Goal: Task Accomplishment & Management: Manage account settings

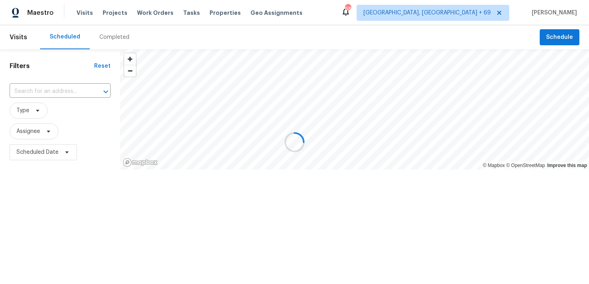
click at [111, 41] on div at bounding box center [294, 142] width 589 height 284
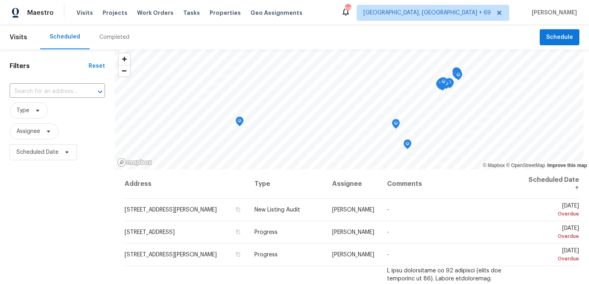
click at [111, 41] on div "Completed" at bounding box center [114, 37] width 49 height 24
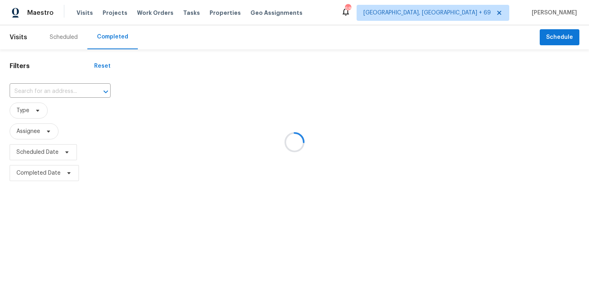
click at [34, 89] on div at bounding box center [294, 142] width 589 height 284
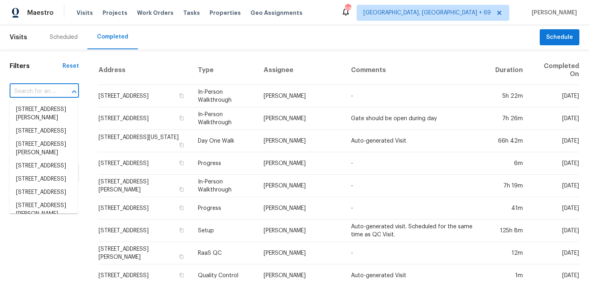
click at [34, 91] on input "text" at bounding box center [33, 91] width 47 height 12
paste input "[STREET_ADDRESS][PERSON_NAME][PERSON_NAME]"
type input "[STREET_ADDRESS][PERSON_NAME][PERSON_NAME]"
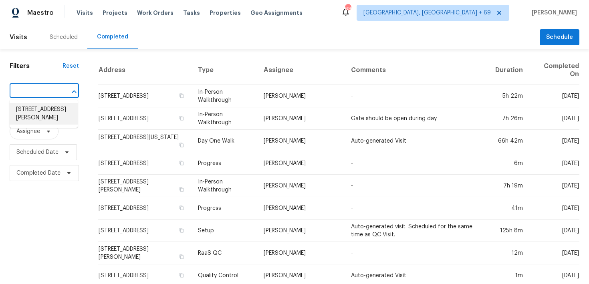
click at [30, 109] on li "[STREET_ADDRESS][PERSON_NAME]" at bounding box center [44, 114] width 68 height 22
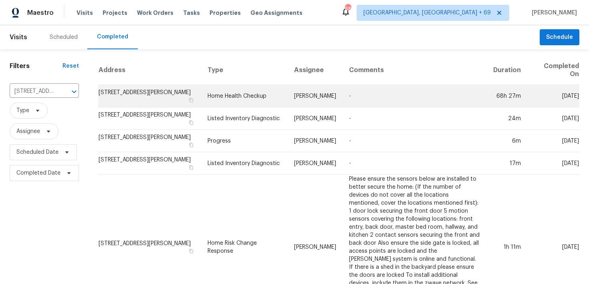
click at [242, 100] on td "Home Health Checkup" at bounding box center [244, 96] width 87 height 22
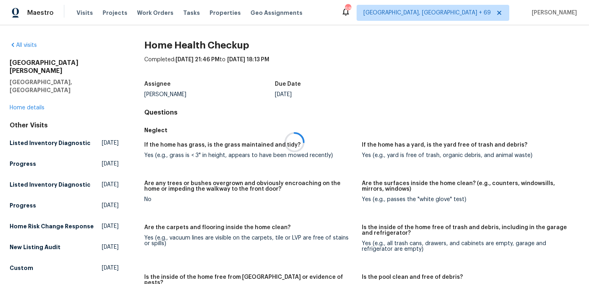
click at [36, 84] on div at bounding box center [294, 142] width 589 height 284
click at [26, 95] on div "[STREET_ADDRESS][PERSON_NAME][PERSON_NAME] Home details" at bounding box center [64, 85] width 109 height 53
click at [24, 105] on link "Home details" at bounding box center [27, 108] width 35 height 6
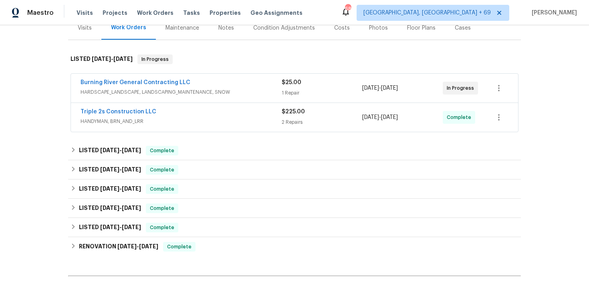
scroll to position [129, 0]
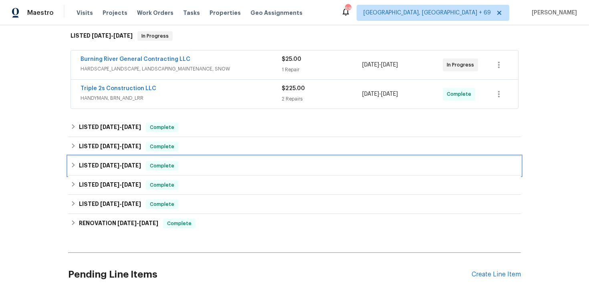
click at [177, 164] on span "Complete" at bounding box center [162, 166] width 31 height 8
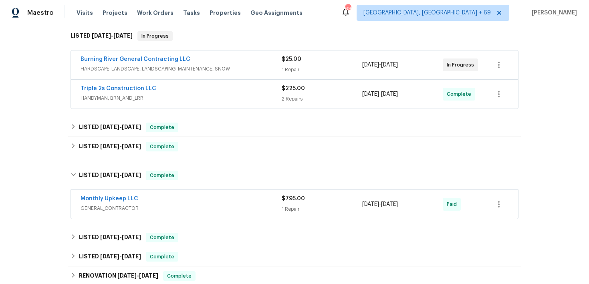
click at [276, 203] on div "Monthly Upkeep LLC" at bounding box center [181, 200] width 201 height 10
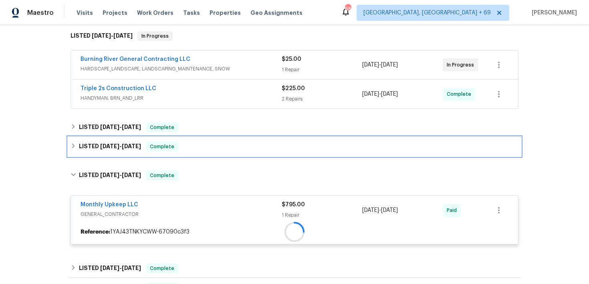
click at [217, 144] on div "LISTED [DATE] - [DATE] Complete" at bounding box center [295, 147] width 448 height 10
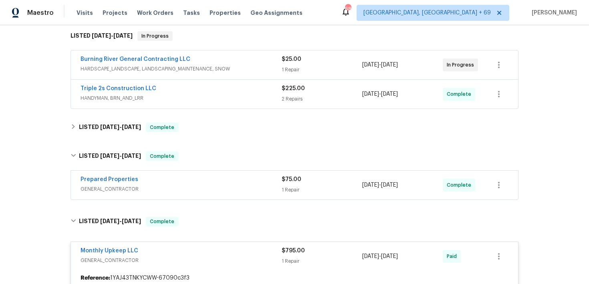
click at [296, 184] on div "$75.00 1 Repair" at bounding box center [322, 184] width 81 height 19
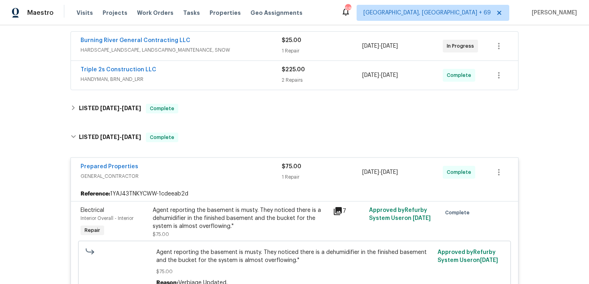
scroll to position [145, 0]
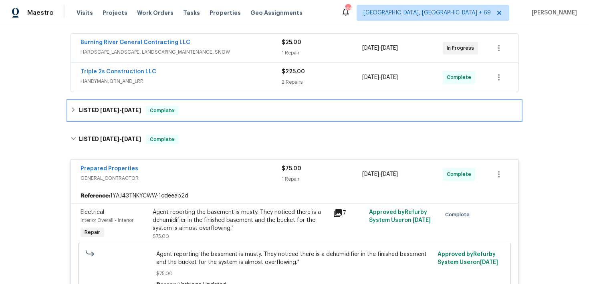
click at [232, 112] on div "LISTED [DATE] - [DATE] Complete" at bounding box center [295, 111] width 448 height 10
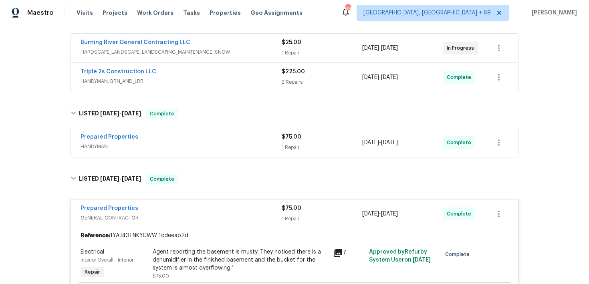
click at [297, 141] on div "$75.00" at bounding box center [322, 137] width 81 height 8
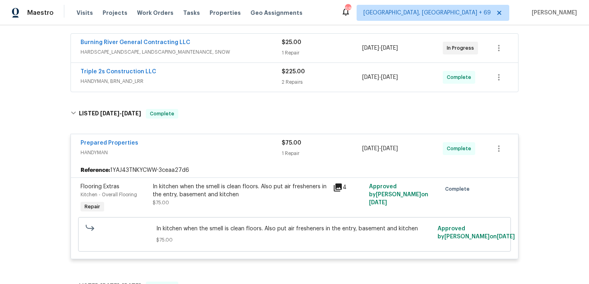
click at [292, 81] on div "2 Repairs" at bounding box center [322, 82] width 81 height 8
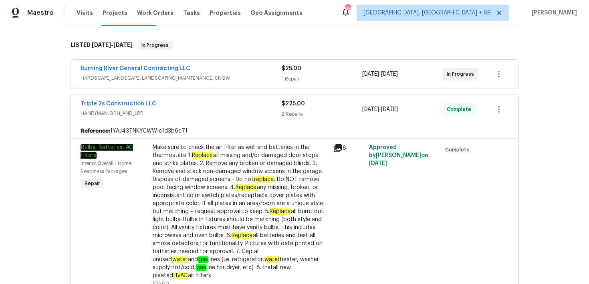
scroll to position [67, 0]
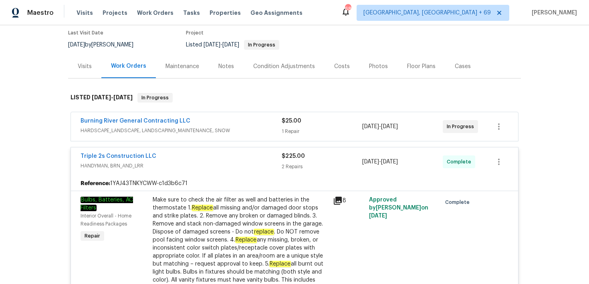
click at [288, 122] on span "$25.00" at bounding box center [292, 121] width 20 height 6
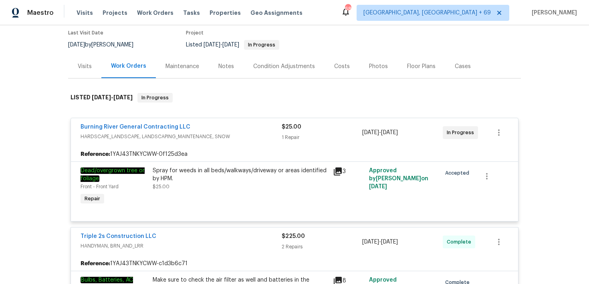
click at [292, 127] on span "$25.00" at bounding box center [292, 127] width 20 height 6
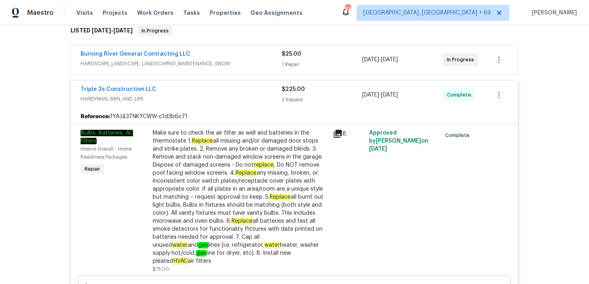
scroll to position [0, 0]
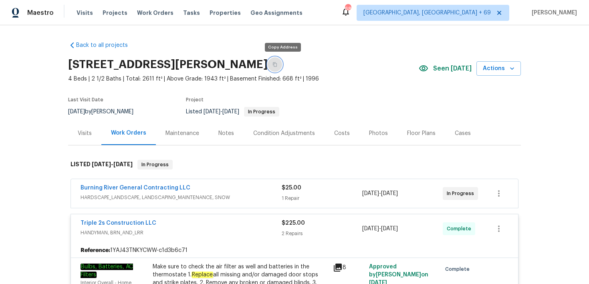
click at [281, 61] on button "button" at bounding box center [275, 64] width 14 height 14
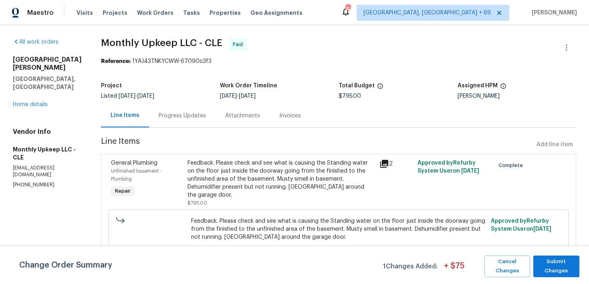
click at [194, 111] on div "Progress Updates" at bounding box center [182, 116] width 67 height 24
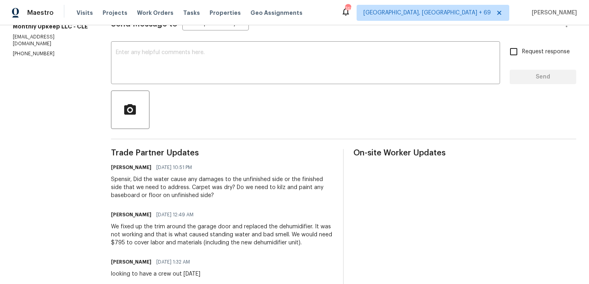
scroll to position [139, 0]
